Goal: Information Seeking & Learning: Understand process/instructions

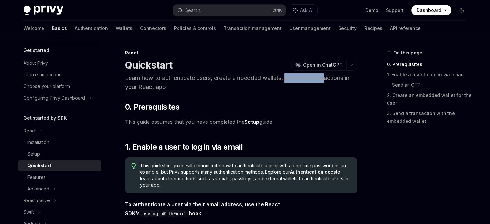
drag, startPoint x: 294, startPoint y: 79, endPoint x: 331, endPoint y: 79, distance: 36.7
click at [331, 79] on p "Learn how to authenticate users, create embedded wallets, and send transactions…" at bounding box center [241, 82] width 232 height 18
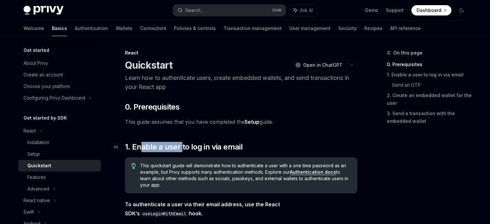
drag, startPoint x: 171, startPoint y: 147, endPoint x: 195, endPoint y: 147, distance: 23.8
click at [195, 147] on span "1. Enable a user to log in via email" at bounding box center [183, 147] width 117 height 10
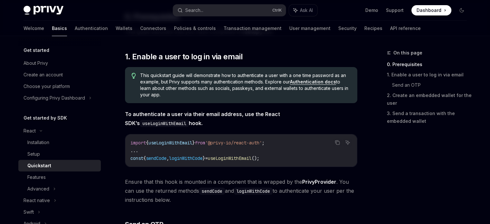
scroll to position [93, 0]
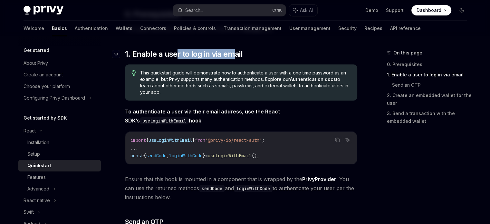
drag, startPoint x: 174, startPoint y: 55, endPoint x: 233, endPoint y: 55, distance: 58.6
click at [233, 55] on span "1. Enable a user to log in via email" at bounding box center [183, 54] width 117 height 10
click at [225, 56] on span "1. Enable a user to log in via email" at bounding box center [183, 54] width 117 height 10
click at [181, 148] on code "import { useLoginWithEmail } from '@privy-io/react-auth' ; ... const { sendCode…" at bounding box center [240, 147] width 221 height 23
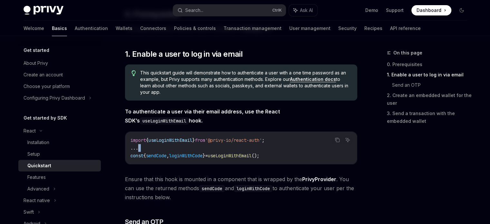
click at [176, 146] on code "import { useLoginWithEmail } from '@privy-io/react-auth' ; ... const { sendCode…" at bounding box center [240, 147] width 221 height 23
click at [160, 153] on span "sendCode" at bounding box center [156, 156] width 21 height 6
click at [193, 155] on span "loginWithCode" at bounding box center [185, 156] width 33 height 6
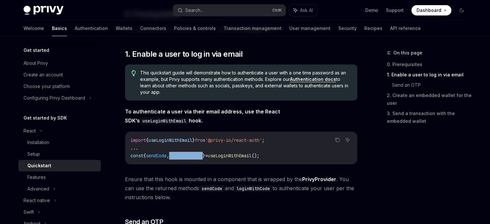
click at [193, 155] on span "loginWithCode" at bounding box center [185, 156] width 33 height 6
click at [244, 155] on span "useLoginWithEmail" at bounding box center [230, 156] width 44 height 6
click at [245, 155] on span "useLoginWithEmail" at bounding box center [230, 156] width 44 height 6
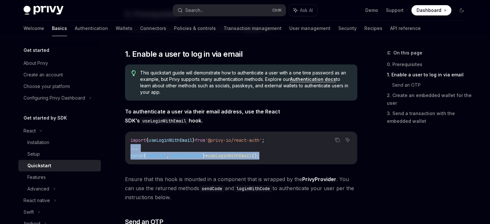
drag, startPoint x: 291, startPoint y: 155, endPoint x: 117, endPoint y: 146, distance: 174.4
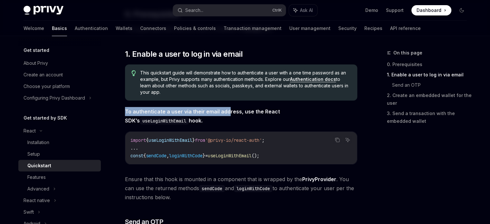
drag, startPoint x: 122, startPoint y: 113, endPoint x: 226, endPoint y: 112, distance: 104.3
click at [226, 112] on strong "To authenticate a user via their email address, use the React SDK’s useLoginWit…" at bounding box center [202, 115] width 155 height 15
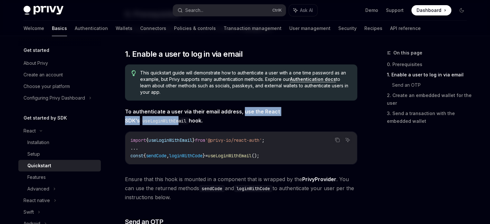
drag, startPoint x: 240, startPoint y: 111, endPoint x: 332, endPoint y: 112, distance: 92.4
click at [280, 112] on strong "To authenticate a user via their email address, use the React SDK’s useLoginWit…" at bounding box center [202, 115] width 155 height 15
click at [189, 117] on code "useLoginWithEmail" at bounding box center [164, 120] width 49 height 7
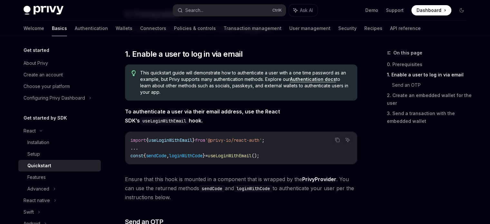
click at [189, 117] on code "useLoginWithEmail" at bounding box center [164, 120] width 49 height 7
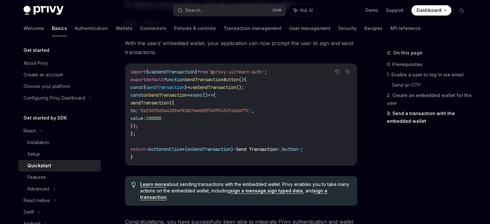
scroll to position [709, 0]
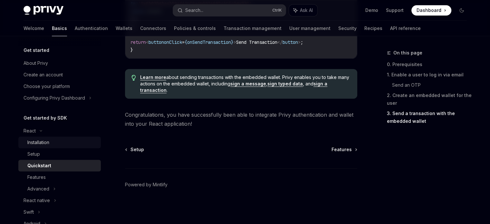
click at [51, 146] on link "Installation" at bounding box center [59, 142] width 82 height 12
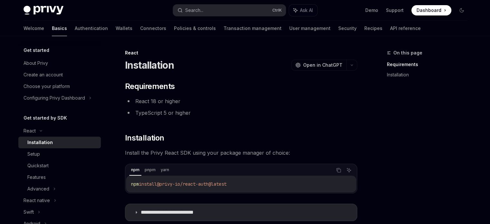
scroll to position [30, 0]
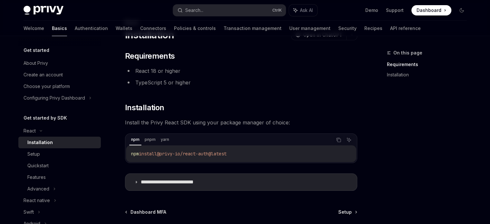
drag, startPoint x: 130, startPoint y: 154, endPoint x: 261, endPoint y: 151, distance: 130.7
click at [261, 151] on div "npm install @privy-io/react-auth@latest" at bounding box center [241, 153] width 230 height 17
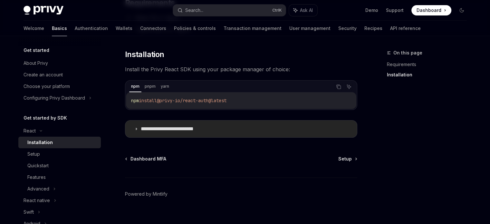
click at [137, 130] on icon at bounding box center [136, 129] width 4 height 4
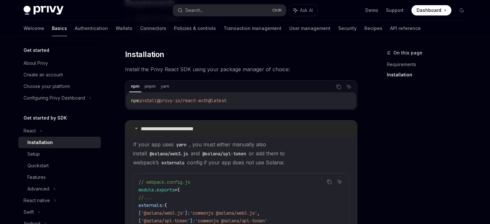
click at [137, 130] on summary "**********" at bounding box center [240, 128] width 231 height 17
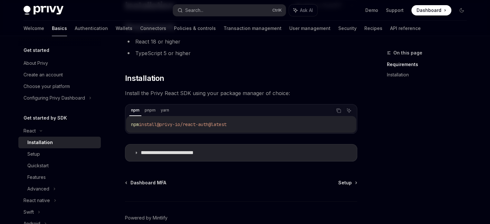
scroll to position [60, 0]
drag, startPoint x: 129, startPoint y: 123, endPoint x: 264, endPoint y: 124, distance: 134.9
click at [264, 124] on div "npm install @privy-io/react-auth@latest" at bounding box center [241, 124] width 230 height 17
copy span "npm install @privy-io/react-auth@latest"
click at [47, 154] on div "Setup" at bounding box center [62, 154] width 70 height 8
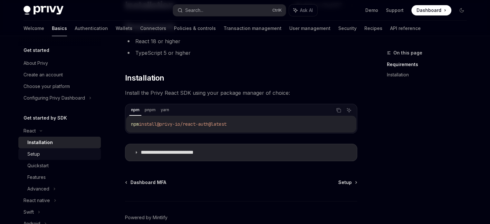
type textarea "*"
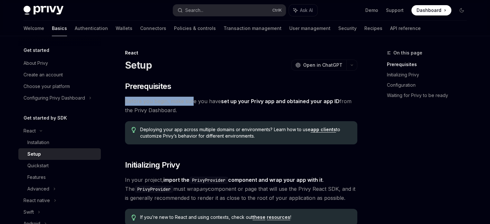
drag, startPoint x: 123, startPoint y: 100, endPoint x: 192, endPoint y: 105, distance: 69.6
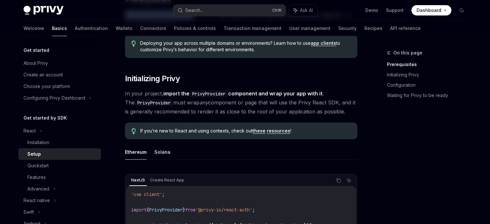
scroll to position [87, 0]
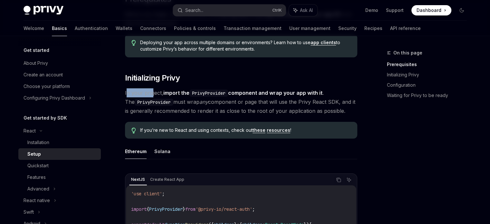
drag, startPoint x: 126, startPoint y: 90, endPoint x: 151, endPoint y: 93, distance: 25.5
click at [151, 93] on span "In your project, import the PrivyProvider component and wrap your app with it .…" at bounding box center [241, 101] width 232 height 27
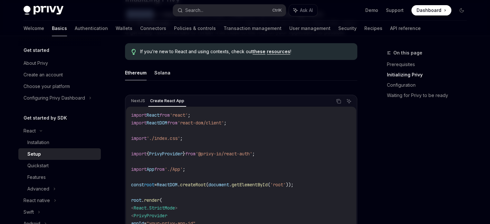
scroll to position [166, 0]
click at [341, 101] on button "Copy the contents from the code block" at bounding box center [338, 101] width 8 height 8
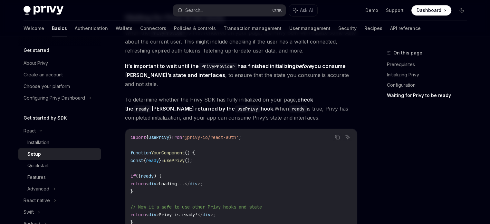
scroll to position [610, 0]
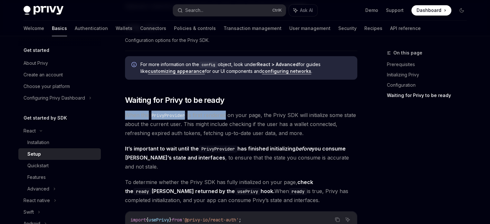
drag, startPoint x: 126, startPoint y: 114, endPoint x: 226, endPoint y: 119, distance: 99.9
click at [226, 119] on span "When the PrivyProvider is first rendered on your page, the Privy SDK will initi…" at bounding box center [241, 123] width 232 height 27
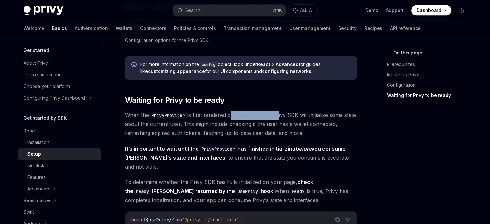
drag, startPoint x: 232, startPoint y: 117, endPoint x: 282, endPoint y: 111, distance: 50.3
click at [282, 111] on span "When the PrivyProvider is first rendered on your page, the Privy SDK will initi…" at bounding box center [241, 123] width 232 height 27
click at [332, 115] on span "When the PrivyProvider is first rendered on your page, the Privy SDK will initi…" at bounding box center [241, 123] width 232 height 27
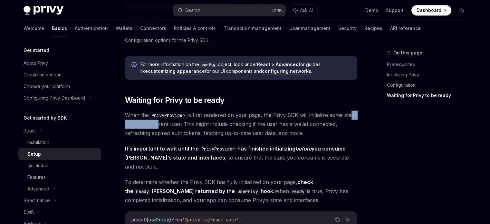
drag, startPoint x: 129, startPoint y: 123, endPoint x: 169, endPoint y: 125, distance: 40.6
click at [169, 125] on span "When the PrivyProvider is first rendered on your page, the Privy SDK will initi…" at bounding box center [241, 123] width 232 height 27
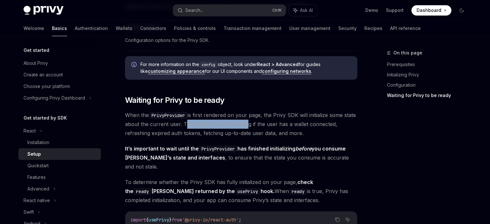
drag, startPoint x: 194, startPoint y: 123, endPoint x: 258, endPoint y: 123, distance: 63.4
click at [258, 123] on span "When the PrivyProvider is first rendered on your page, the Privy SDK will initi…" at bounding box center [241, 123] width 232 height 27
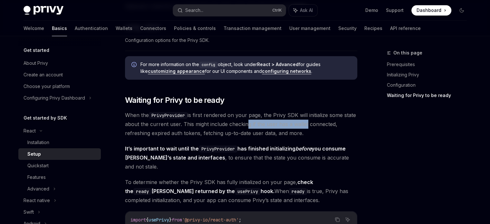
drag, startPoint x: 258, startPoint y: 123, endPoint x: 317, endPoint y: 122, distance: 59.2
click at [317, 122] on span "When the PrivyProvider is first rendered on your page, the Privy SDK will initi…" at bounding box center [241, 123] width 232 height 27
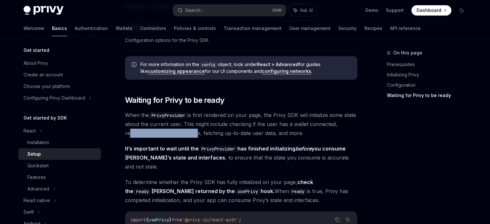
drag, startPoint x: 126, startPoint y: 134, endPoint x: 194, endPoint y: 134, distance: 68.2
click at [194, 134] on span "When the PrivyProvider is first rendered on your page, the Privy SDK will initi…" at bounding box center [241, 123] width 232 height 27
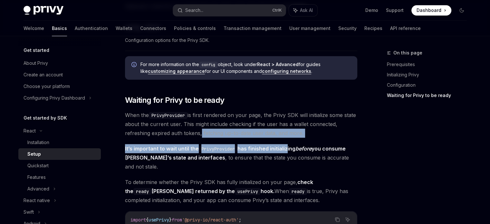
drag, startPoint x: 199, startPoint y: 134, endPoint x: 287, endPoint y: 140, distance: 88.4
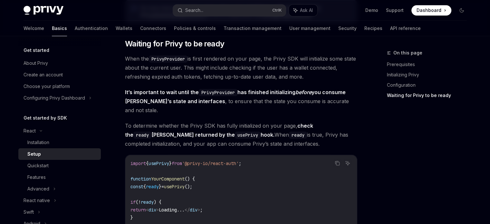
click at [232, 104] on span "It’s important to wait until the PrivyProvider has finished initializing before…" at bounding box center [241, 101] width 232 height 27
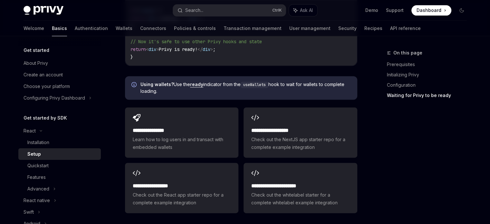
scroll to position [857, 0]
click at [37, 163] on div "Quickstart" at bounding box center [37, 166] width 21 height 8
type textarea "*"
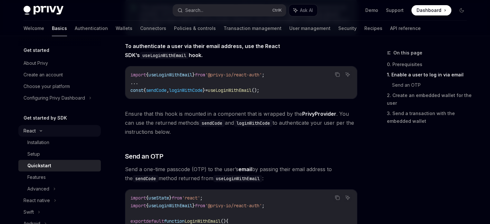
scroll to position [154, 0]
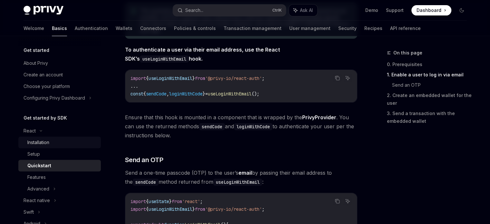
click at [48, 142] on div "Installation" at bounding box center [38, 142] width 22 height 8
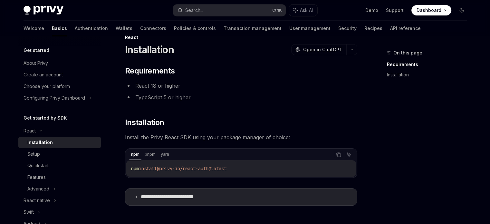
scroll to position [92, 0]
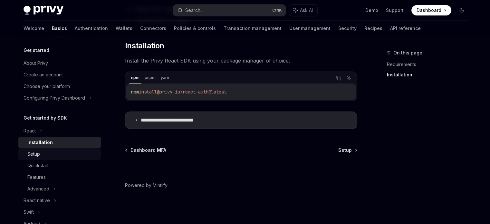
click at [49, 157] on div "Setup" at bounding box center [62, 154] width 70 height 8
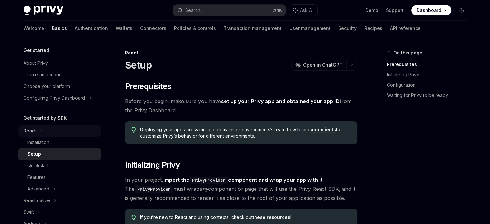
click at [36, 130] on div "React" at bounding box center [59, 131] width 82 height 12
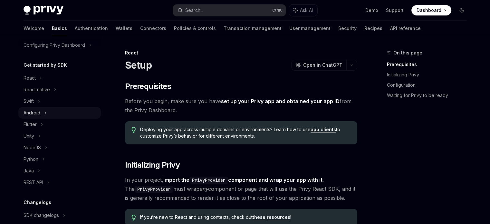
scroll to position [53, 0]
click at [32, 78] on div "React" at bounding box center [29, 77] width 12 height 8
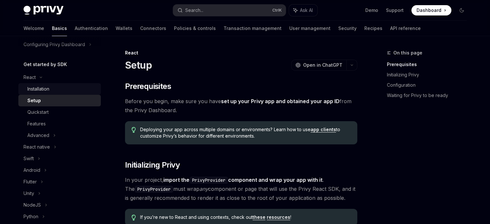
click at [39, 89] on div "Installation" at bounding box center [38, 89] width 22 height 8
type textarea "*"
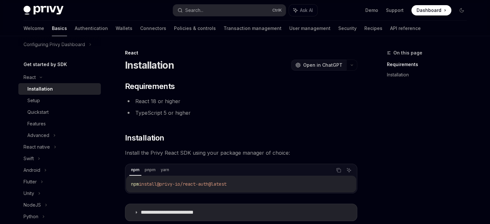
click at [344, 67] on button "OpenAI Open in ChatGPT" at bounding box center [318, 65] width 55 height 11
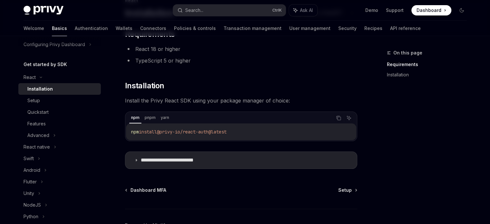
scroll to position [55, 0]
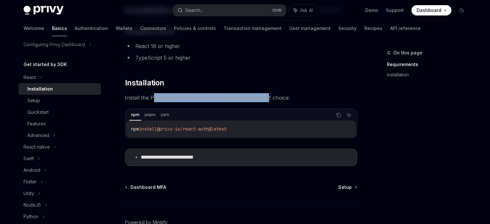
drag, startPoint x: 153, startPoint y: 98, endPoint x: 265, endPoint y: 97, distance: 111.7
click at [265, 97] on span "Install the Privy React SDK using your package manager of choice:" at bounding box center [241, 97] width 232 height 9
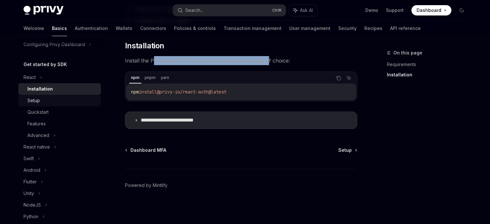
click at [42, 102] on div "Setup" at bounding box center [62, 101] width 70 height 8
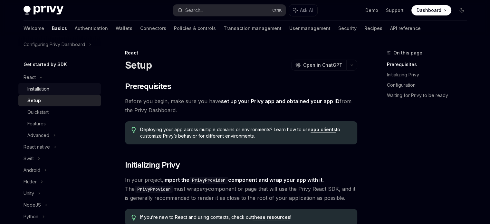
click at [43, 93] on link "Installation" at bounding box center [59, 89] width 82 height 12
click at [43, 89] on div "Installation" at bounding box center [38, 89] width 22 height 8
click at [46, 87] on div "Installation" at bounding box center [38, 89] width 22 height 8
click at [38, 91] on div "Installation" at bounding box center [38, 89] width 22 height 8
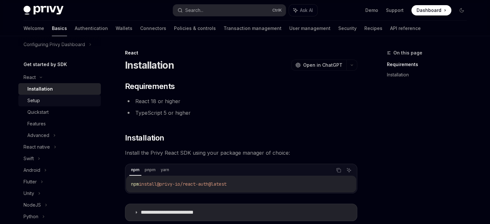
type textarea "*"
click at [340, 171] on icon "Copy the contents from the code block" at bounding box center [338, 169] width 5 height 5
click at [337, 168] on icon "Copy the contents from the code block" at bounding box center [338, 169] width 5 height 5
click at [337, 173] on button "Copy the contents from the code block" at bounding box center [338, 170] width 8 height 8
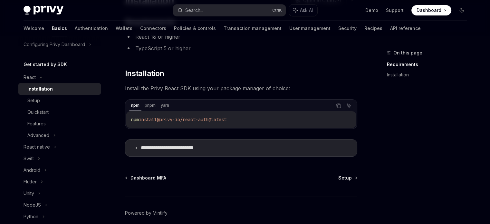
scroll to position [92, 0]
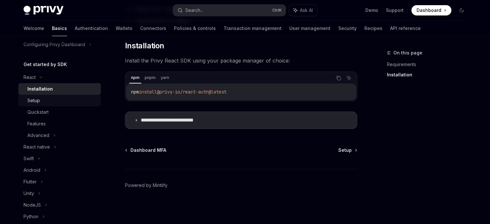
click at [27, 99] on div "Setup" at bounding box center [33, 101] width 13 height 8
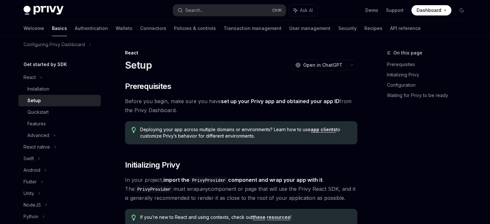
type textarea "*"
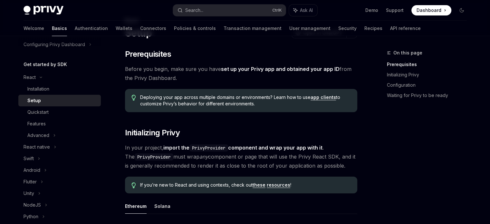
scroll to position [161, 0]
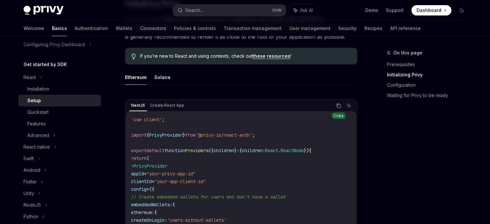
click at [334, 106] on button "Copy the contents from the code block" at bounding box center [338, 105] width 8 height 8
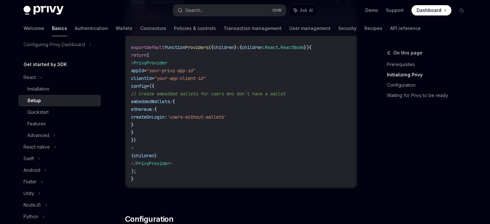
scroll to position [236, 0]
